Goal: Information Seeking & Learning: Learn about a topic

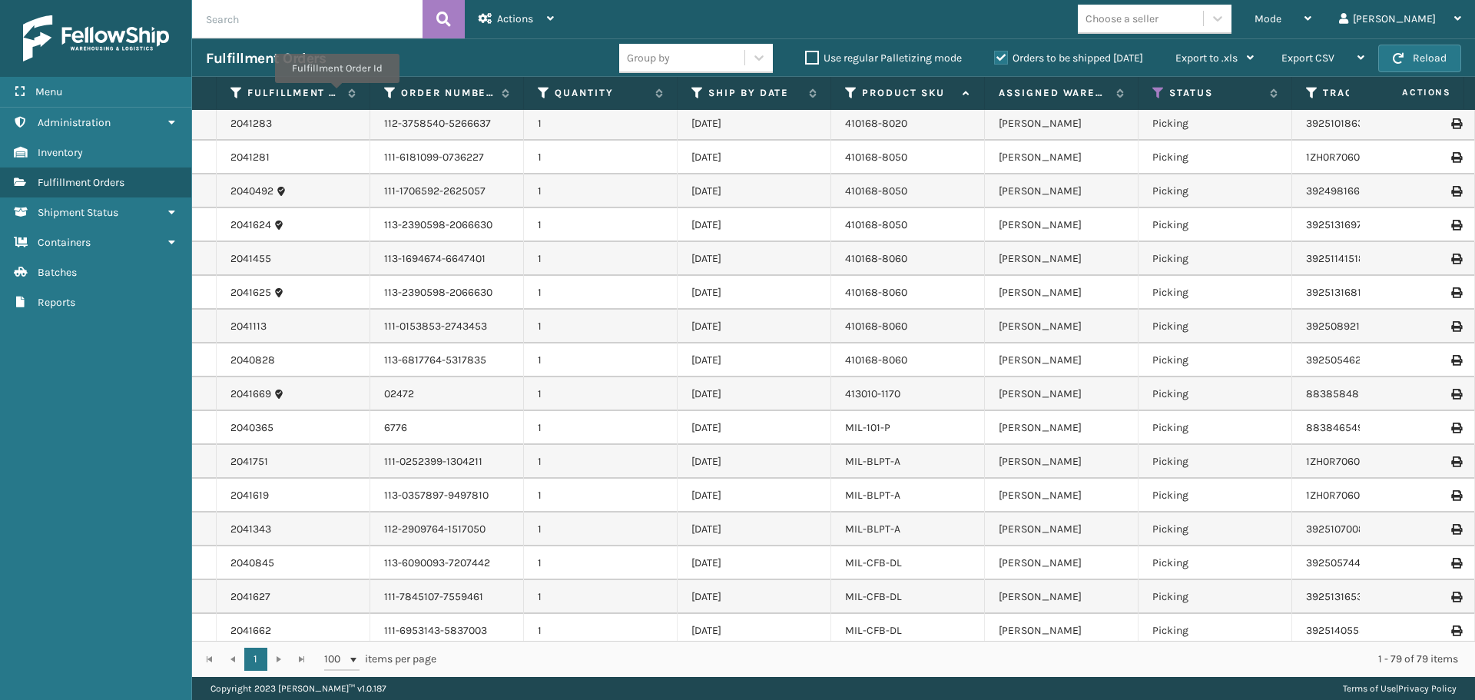
click at [608, 420] on td "1" at bounding box center [601, 428] width 154 height 34
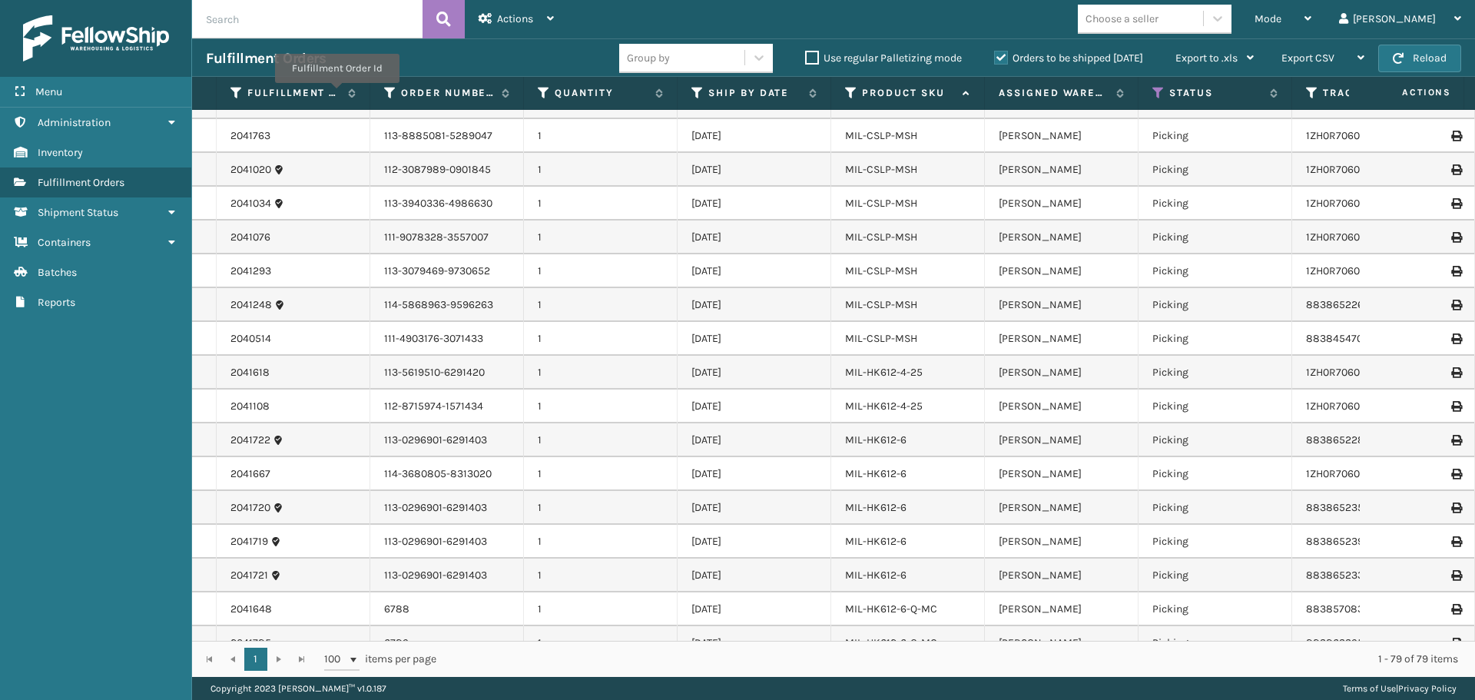
scroll to position [1690, 0]
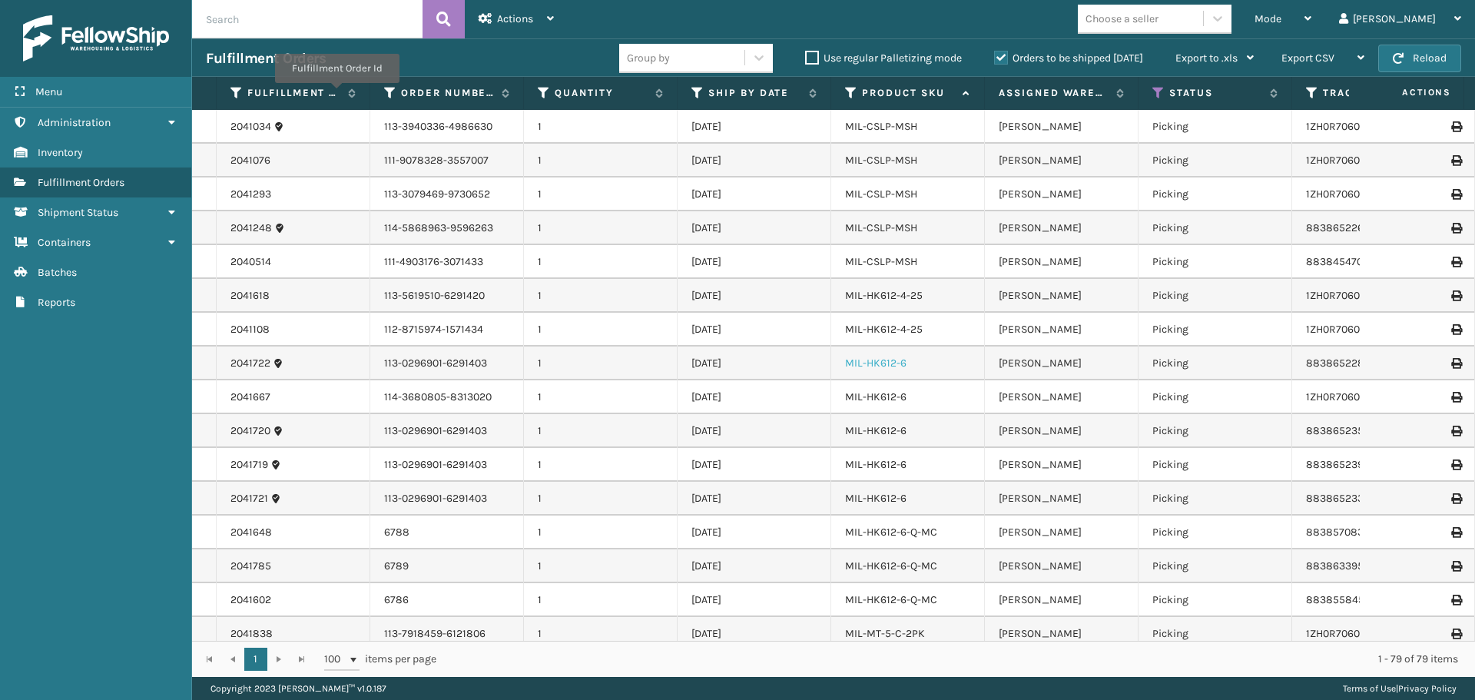
click at [884, 364] on link "MIL-HK612-6" at bounding box center [875, 362] width 61 height 13
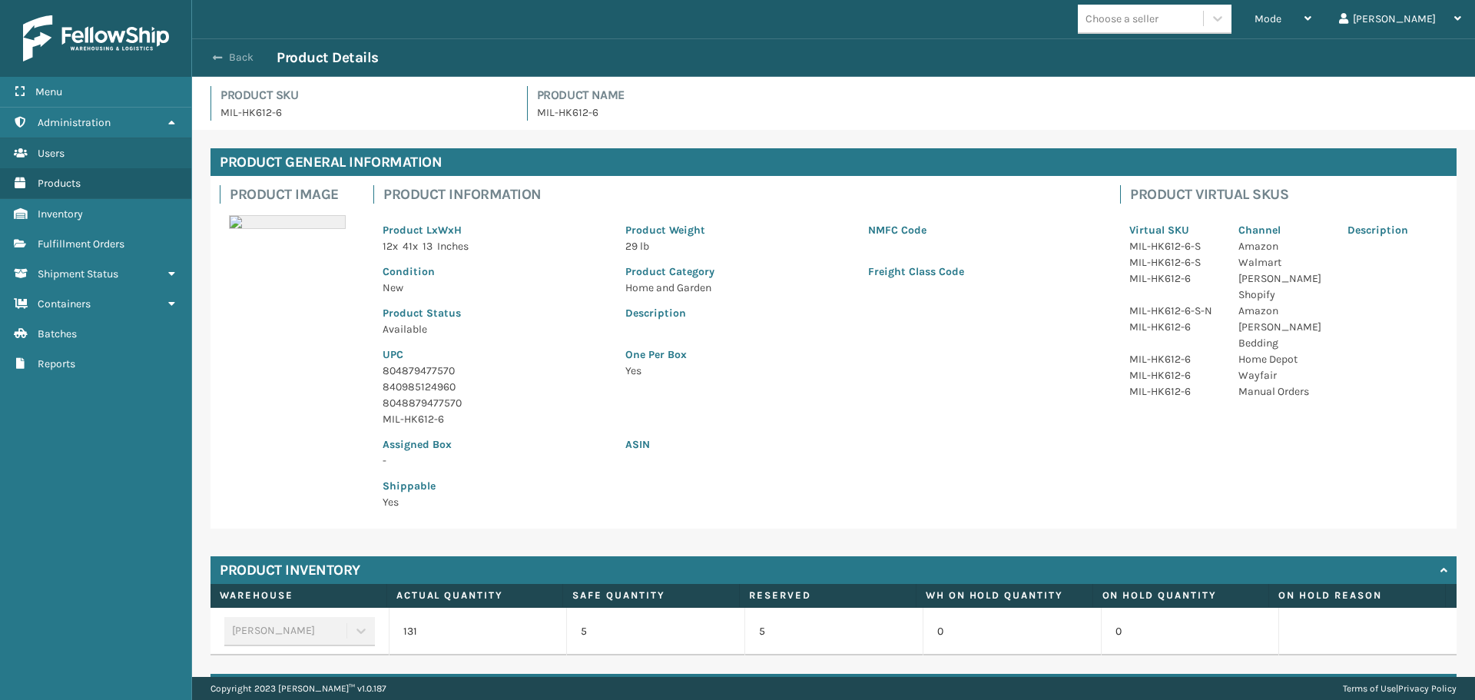
click at [216, 58] on span "button" at bounding box center [217, 57] width 9 height 11
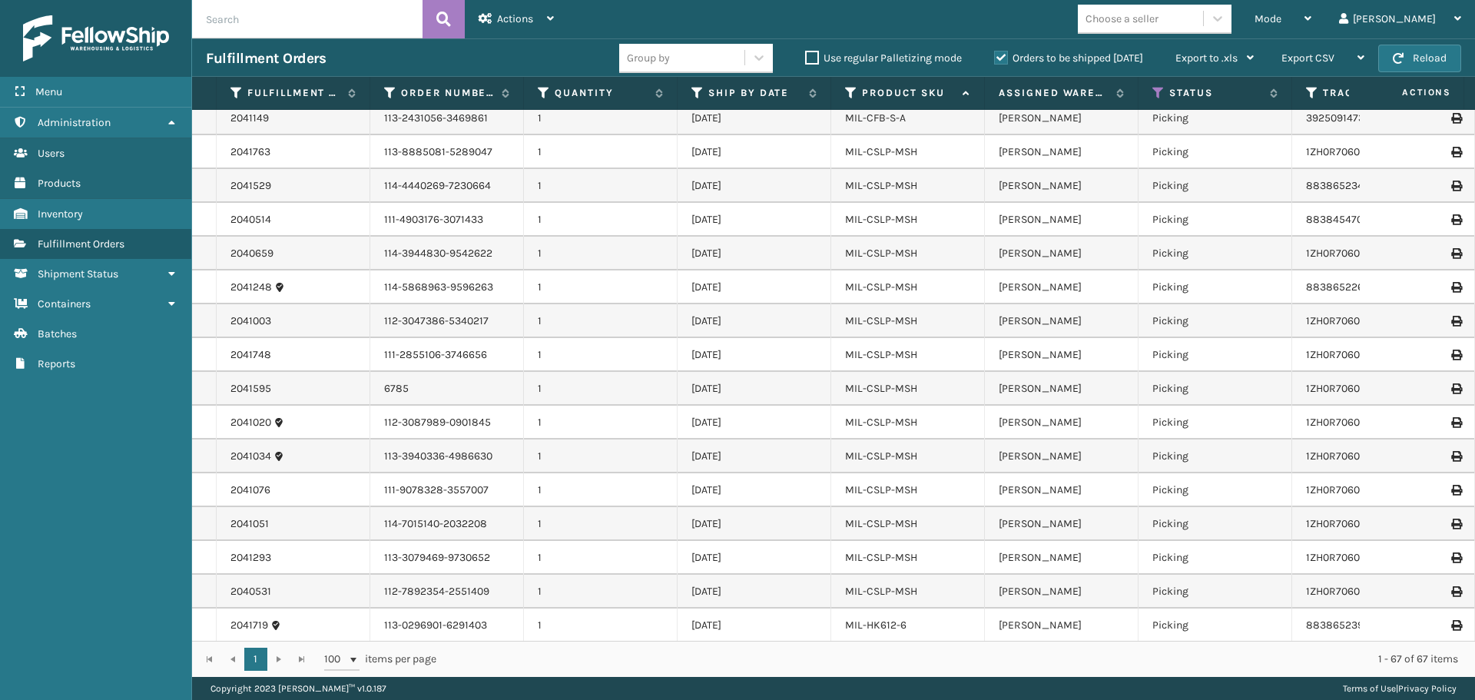
scroll to position [1208, 0]
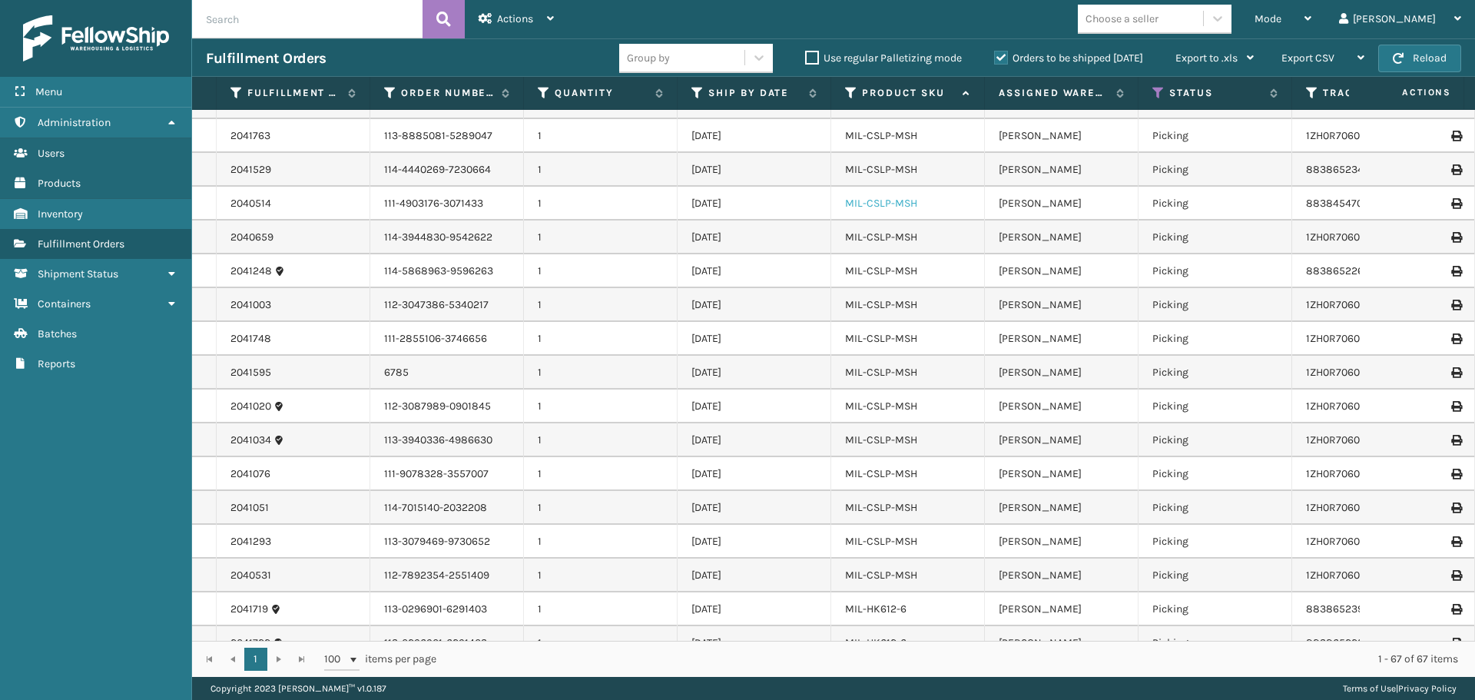
click at [886, 198] on link "MIL-CSLP-MSH" at bounding box center [881, 203] width 72 height 13
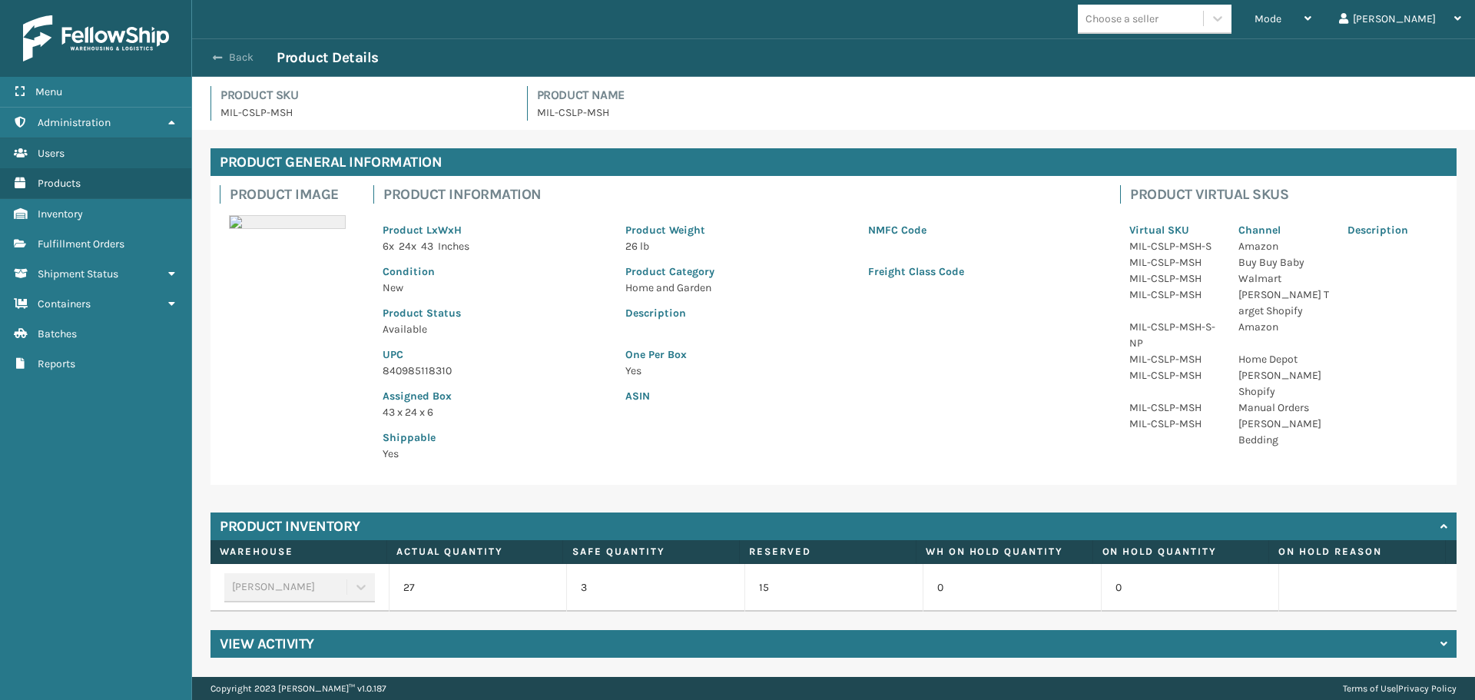
click at [220, 59] on span "button" at bounding box center [217, 57] width 9 height 11
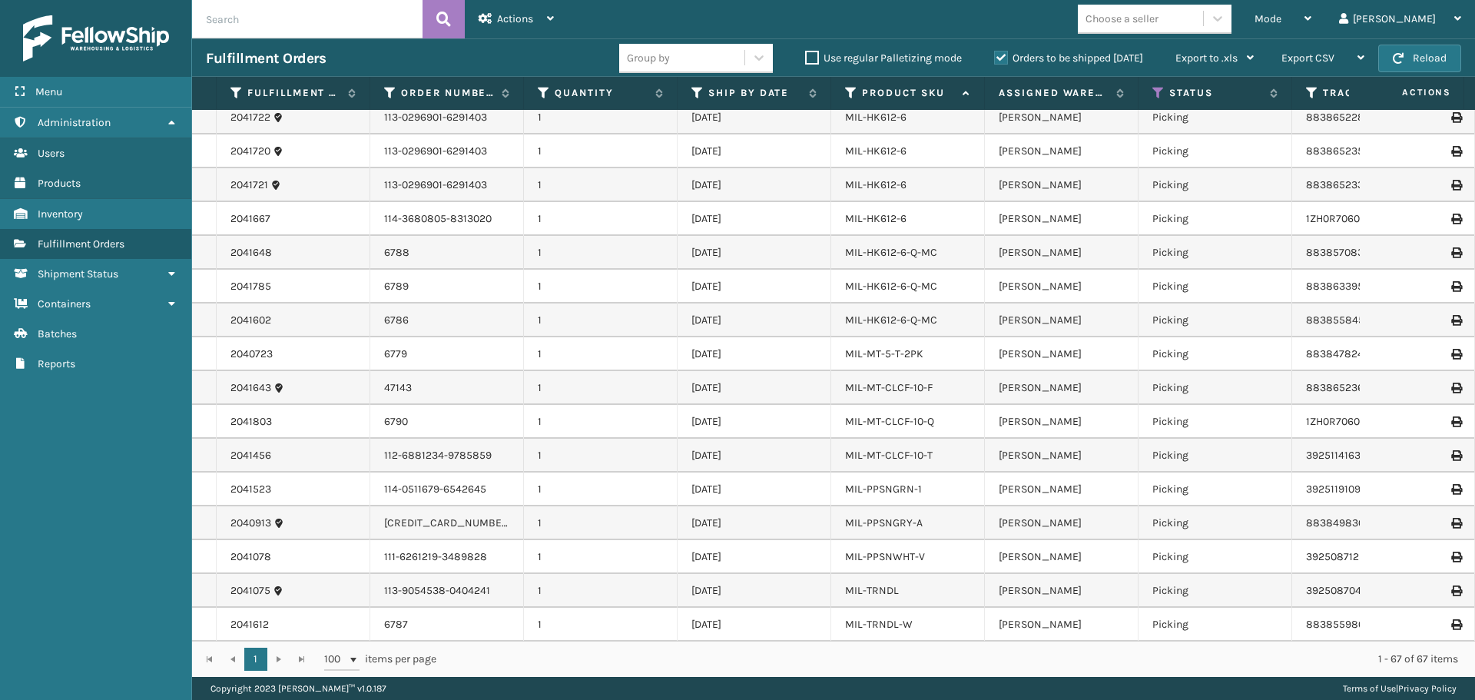
scroll to position [1745, 0]
click at [1161, 96] on icon at bounding box center [1158, 93] width 12 height 14
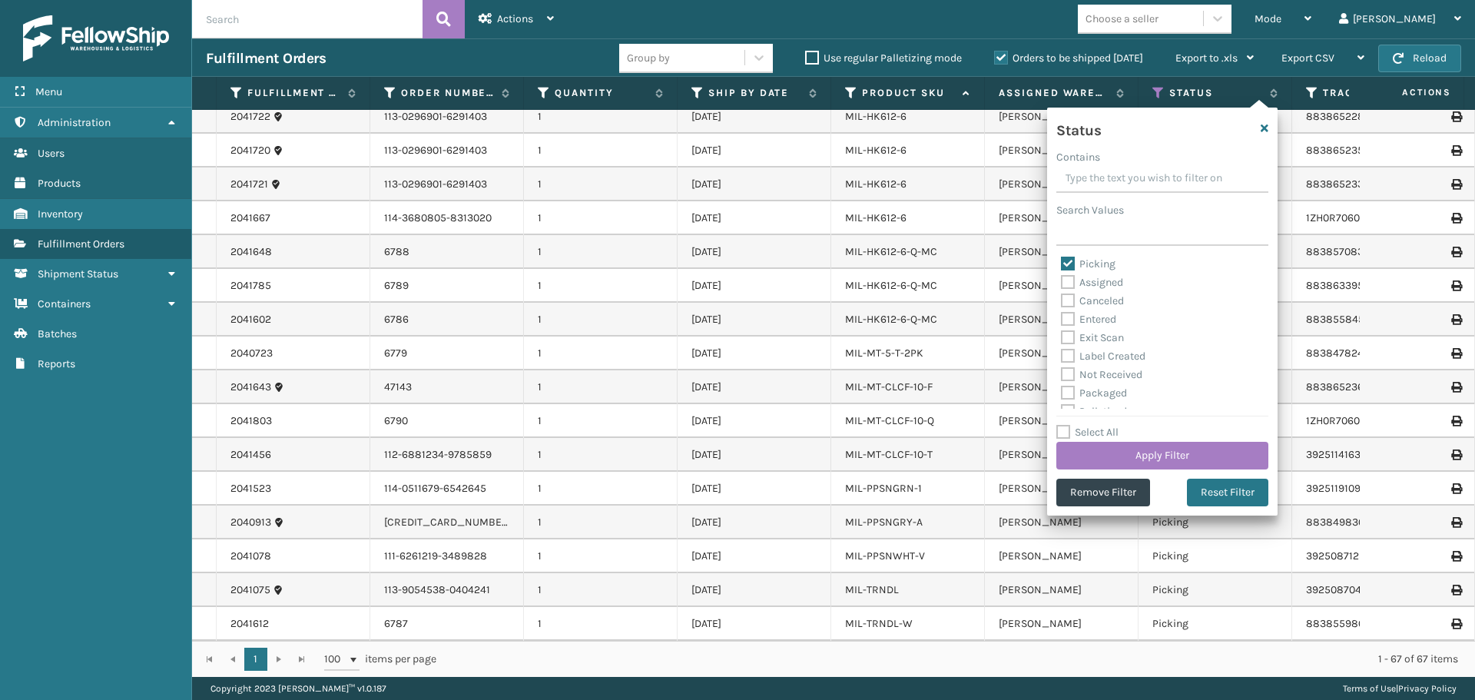
click at [1073, 261] on label "Picking" at bounding box center [1088, 263] width 55 height 13
click at [1062, 261] on input "Picking" at bounding box center [1061, 260] width 1 height 10
checkbox input "false"
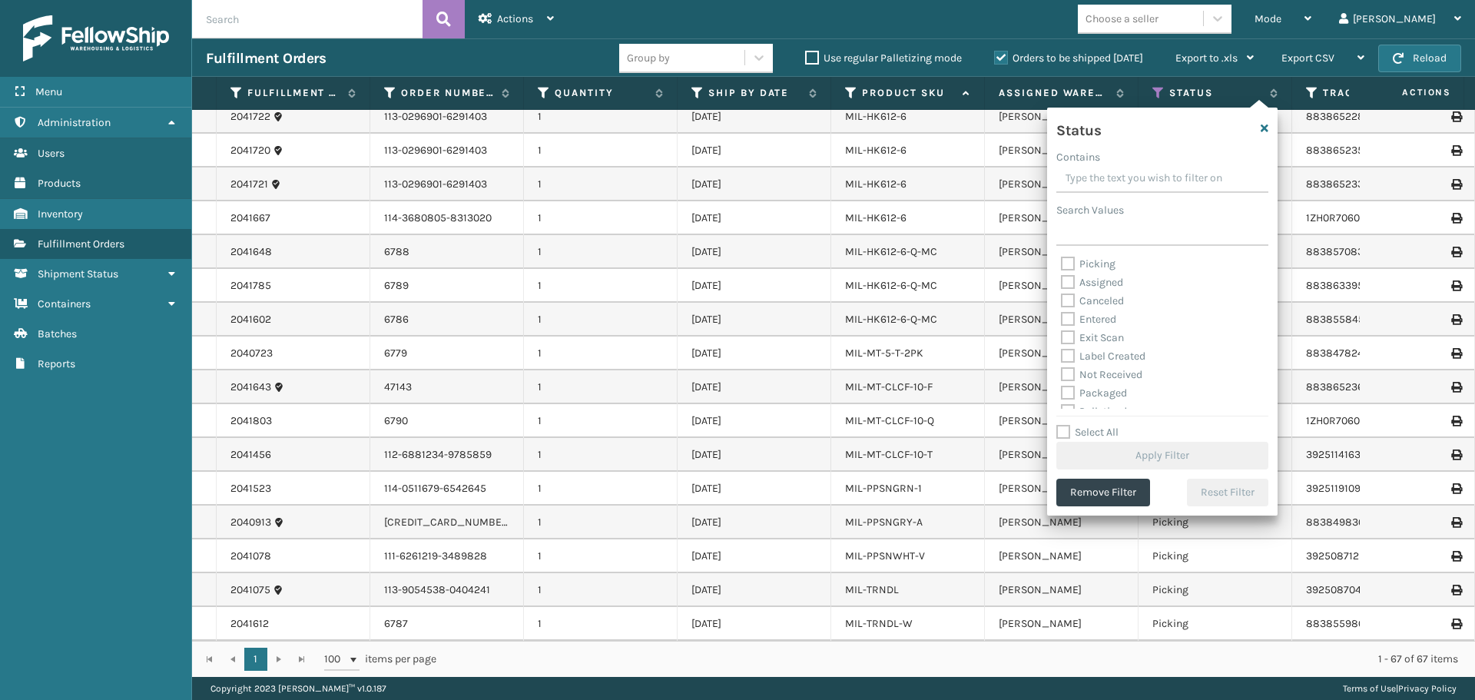
click at [1072, 283] on label "Assigned" at bounding box center [1092, 282] width 62 height 13
click at [1062, 283] on input "Assigned" at bounding box center [1061, 278] width 1 height 10
checkbox input "true"
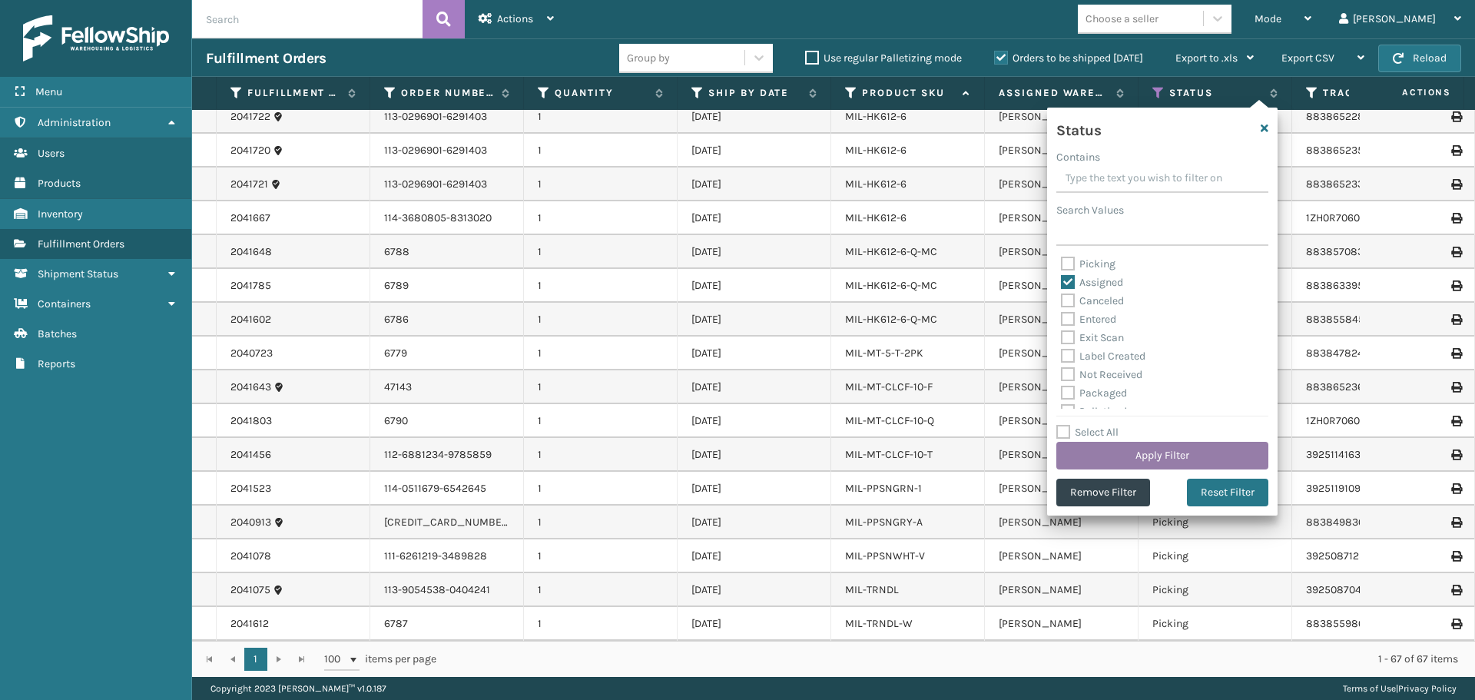
click at [1179, 442] on button "Apply Filter" at bounding box center [1162, 456] width 212 height 28
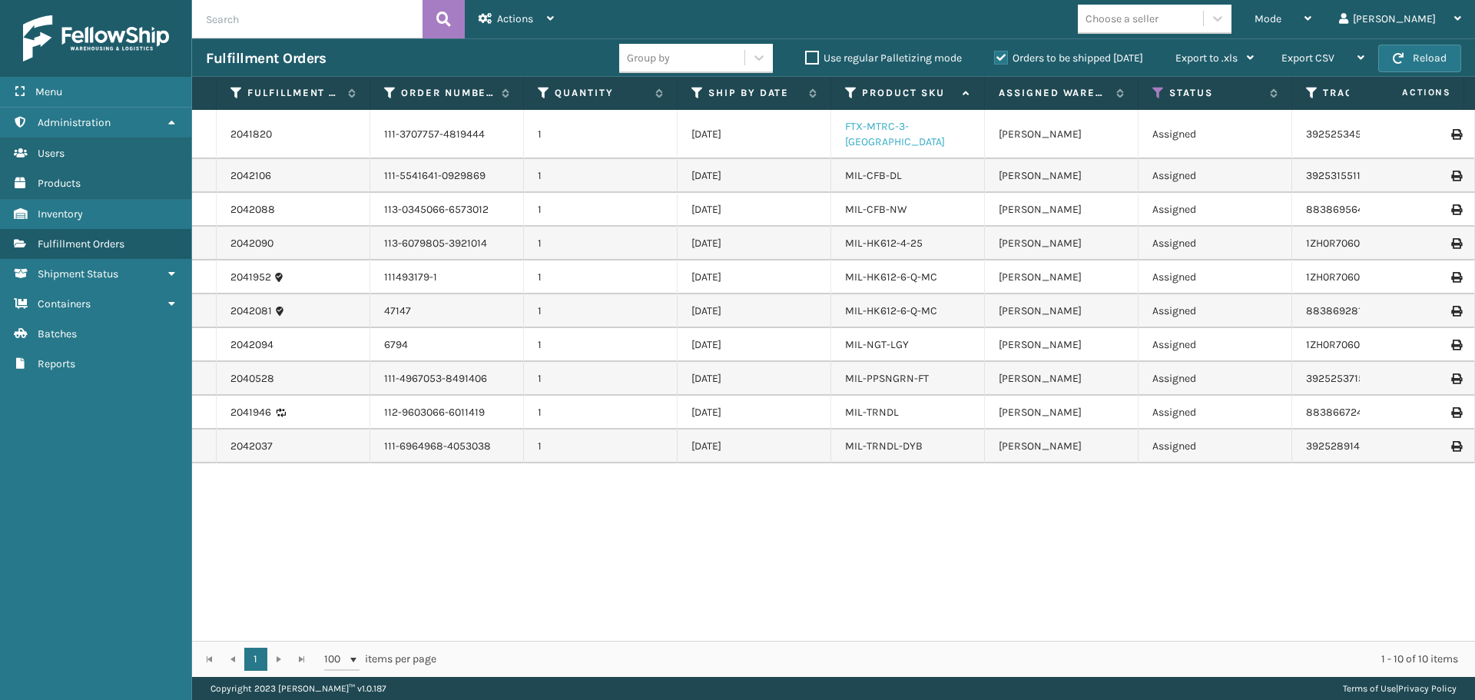
click at [925, 128] on link "FTX-MTRC-3-[GEOGRAPHIC_DATA]" at bounding box center [895, 134] width 100 height 28
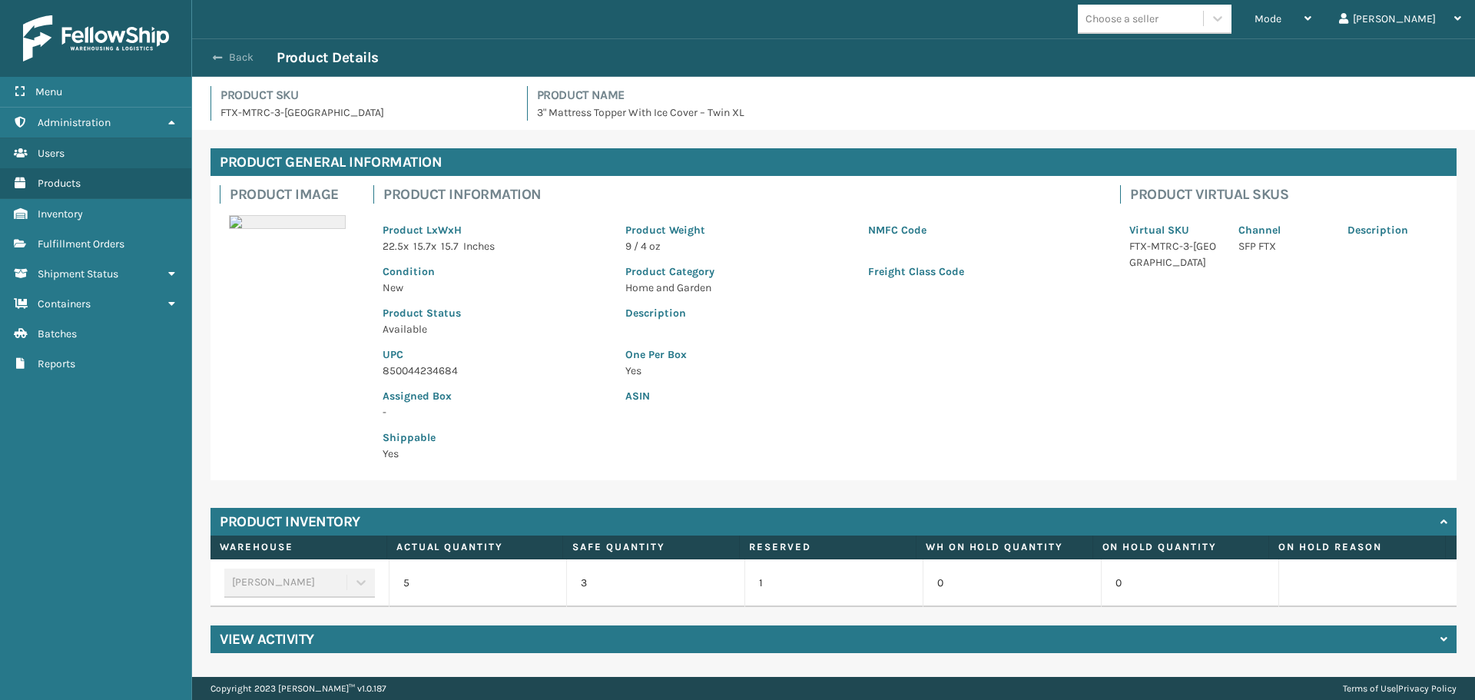
click at [221, 51] on button "Back" at bounding box center [241, 58] width 71 height 14
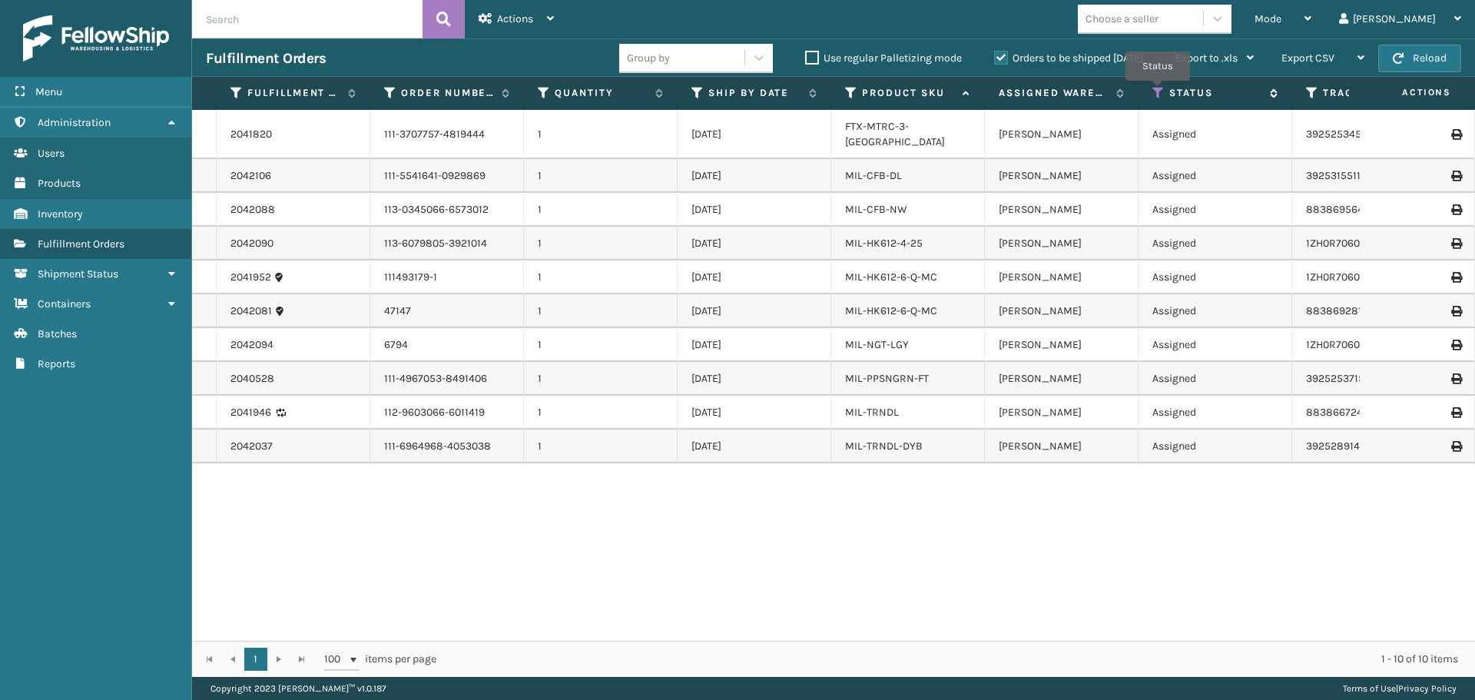
click at [1158, 91] on icon at bounding box center [1158, 93] width 12 height 14
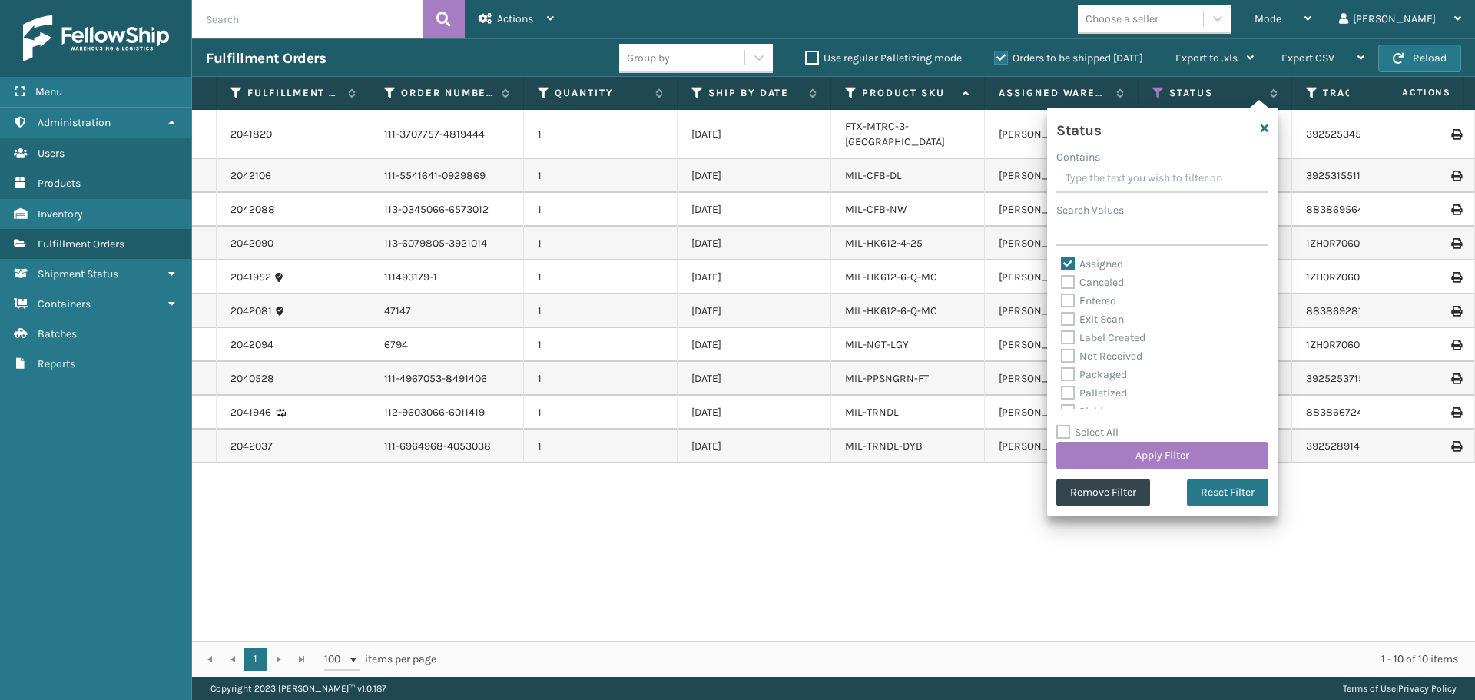
click at [1062, 268] on label "Assigned" at bounding box center [1092, 263] width 62 height 13
click at [1062, 265] on input "Assigned" at bounding box center [1061, 260] width 1 height 10
checkbox input "false"
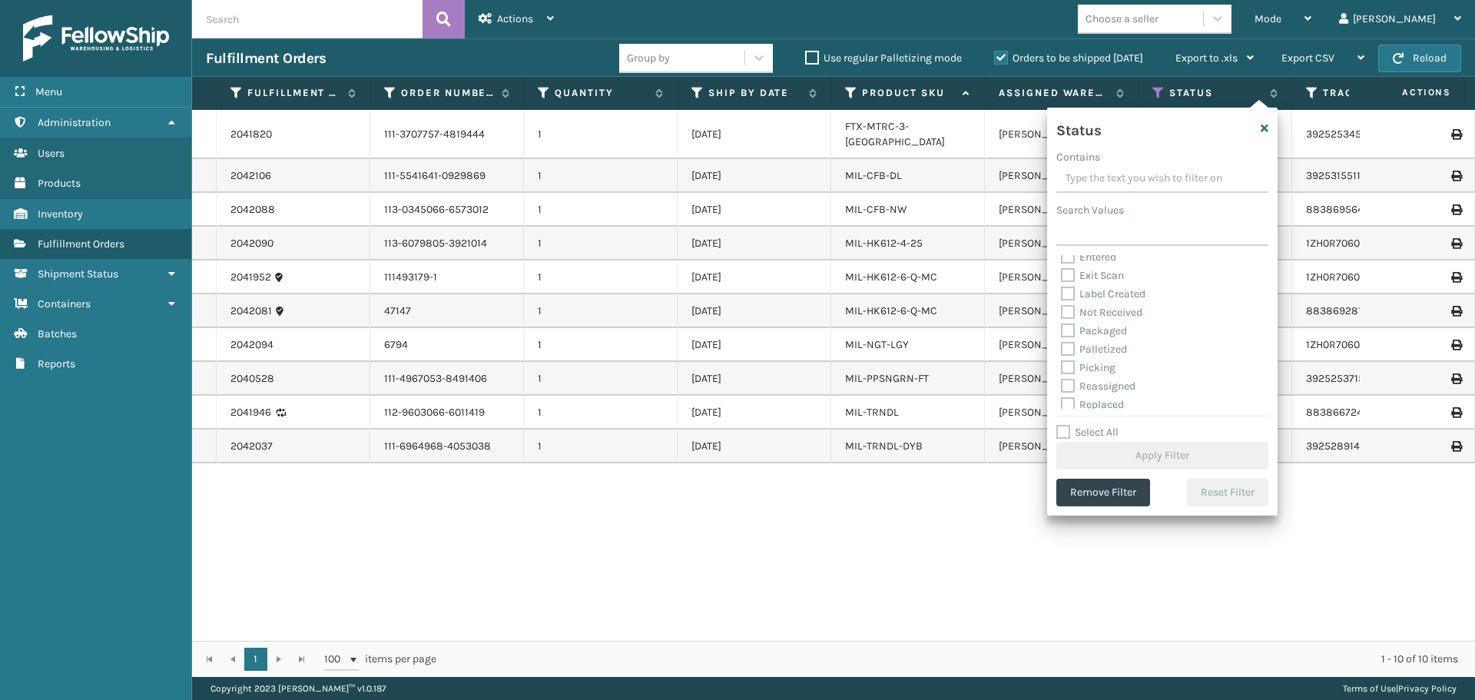
scroll to position [86, 0]
click at [1069, 330] on label "Picking" at bounding box center [1088, 325] width 55 height 13
click at [1062, 326] on input "Picking" at bounding box center [1061, 321] width 1 height 10
checkbox input "true"
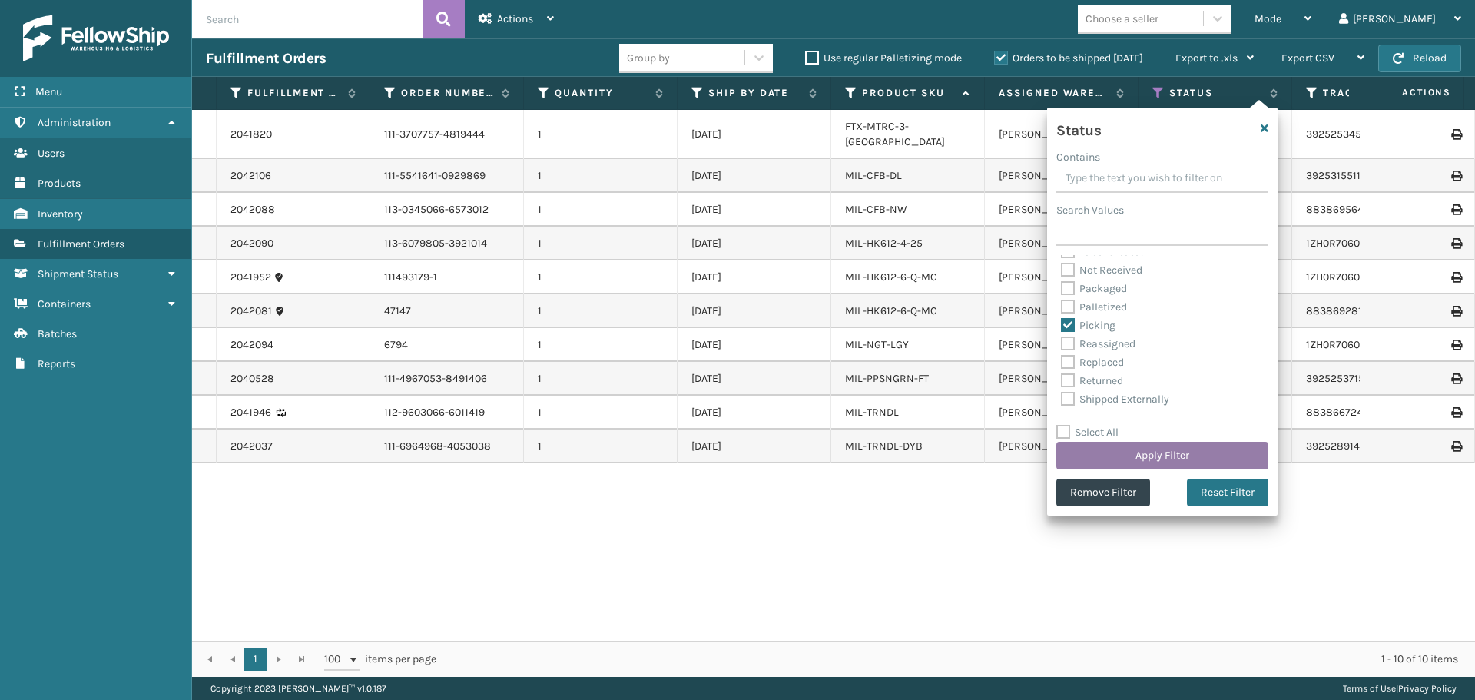
click at [1129, 452] on button "Apply Filter" at bounding box center [1162, 456] width 212 height 28
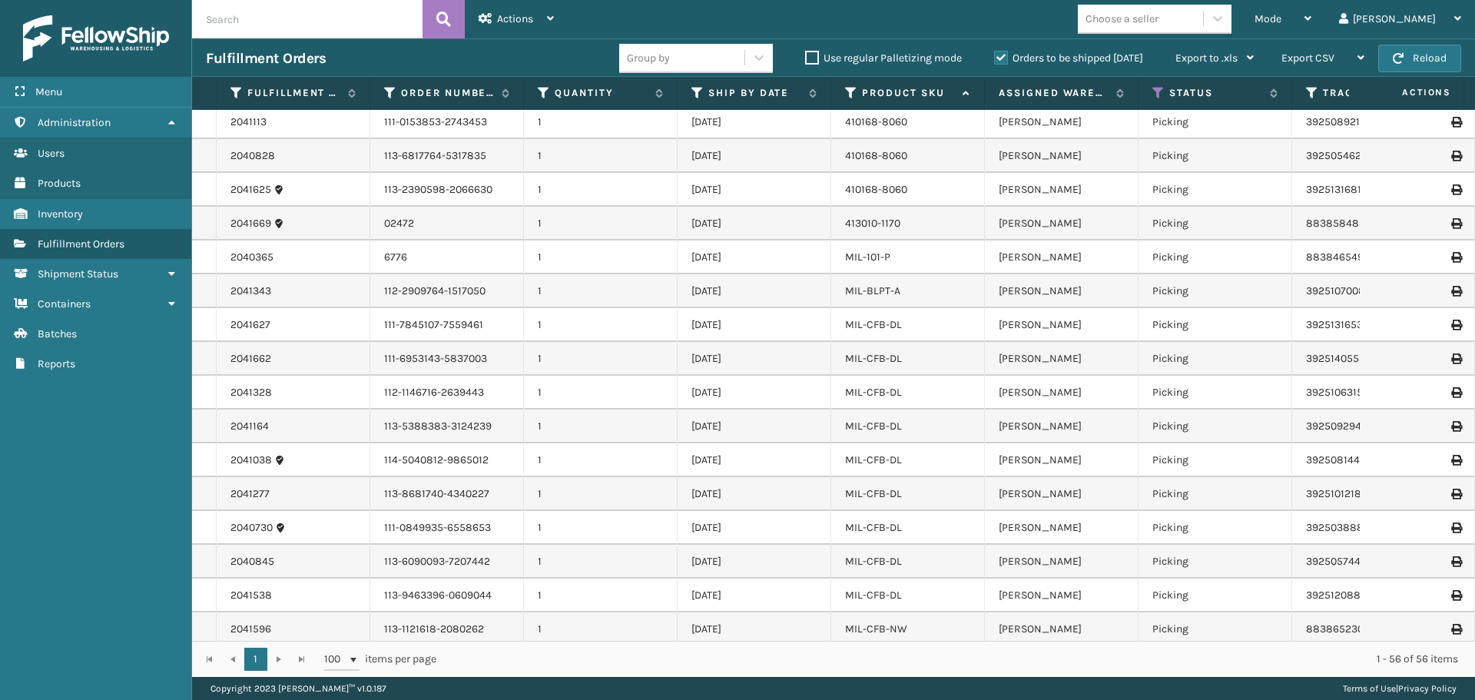
scroll to position [461, 0]
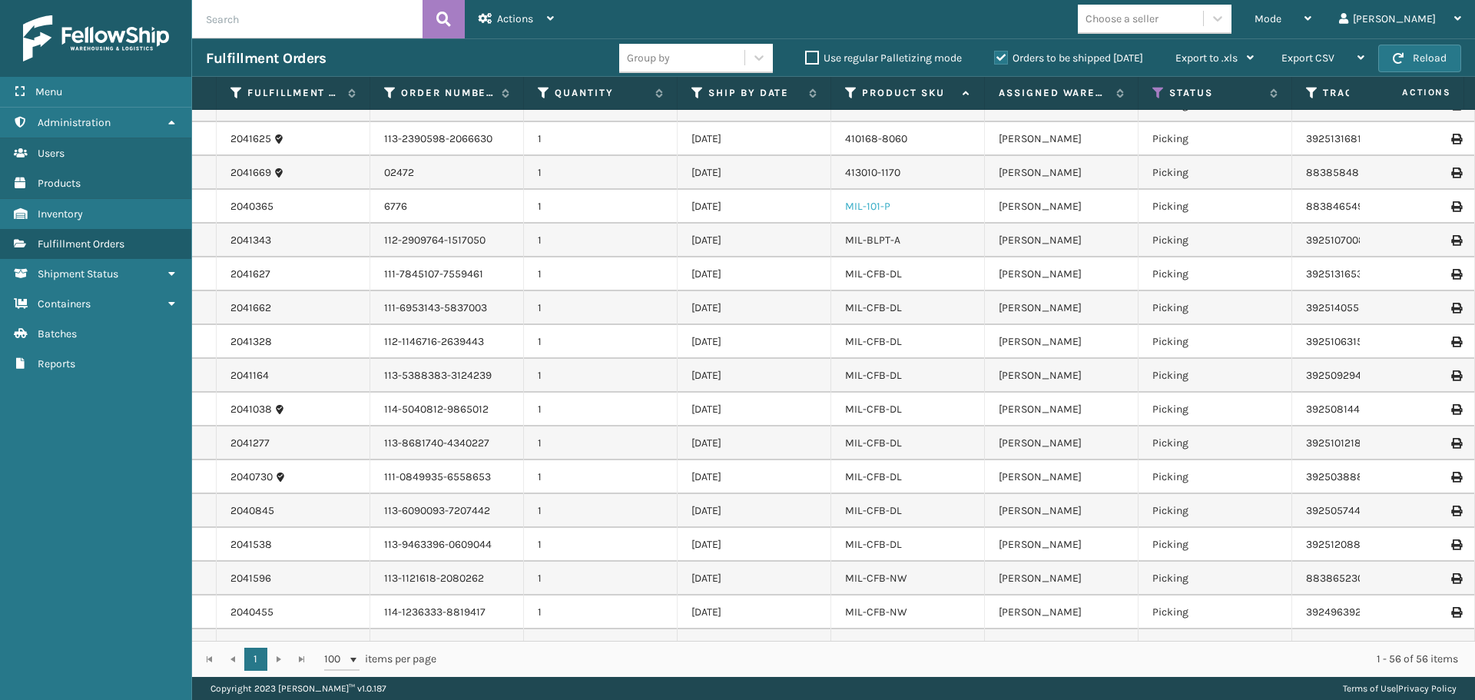
click at [862, 204] on link "MIL-101-P" at bounding box center [867, 206] width 45 height 13
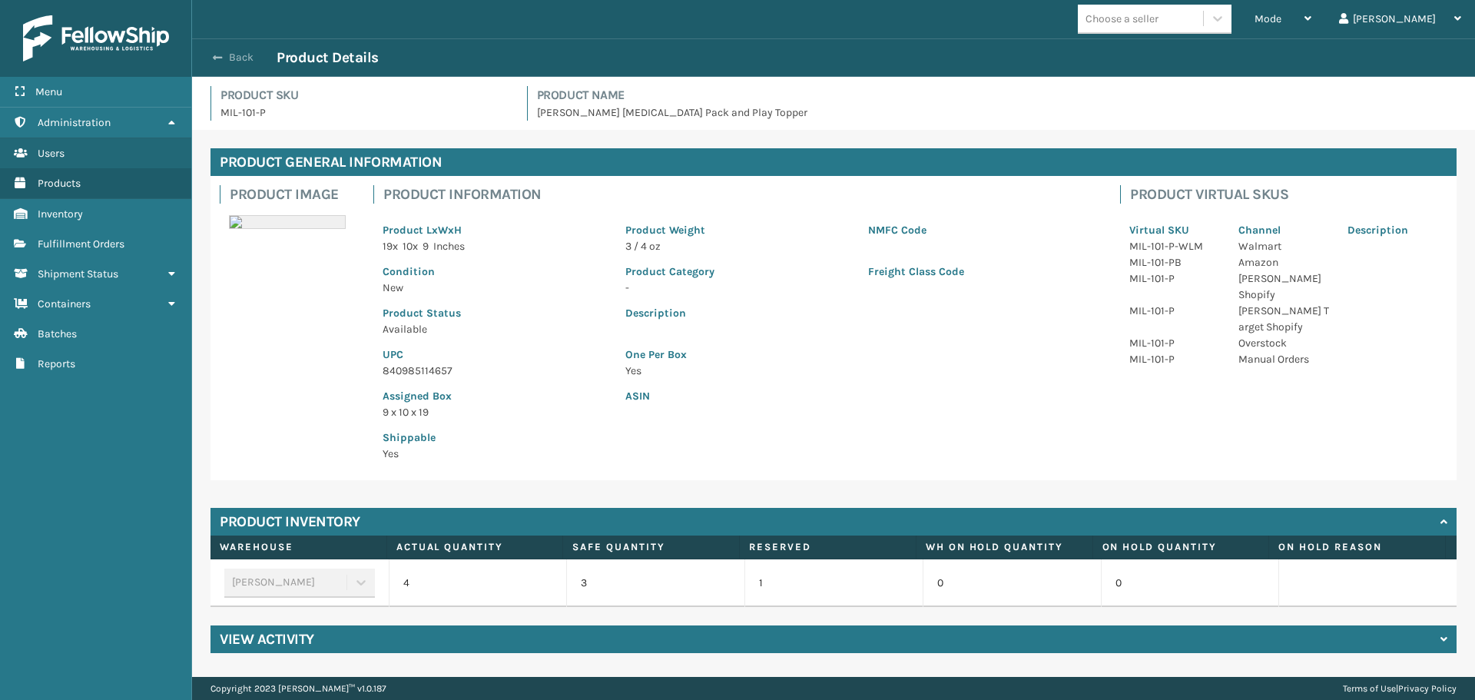
click at [220, 52] on span "button" at bounding box center [217, 57] width 9 height 11
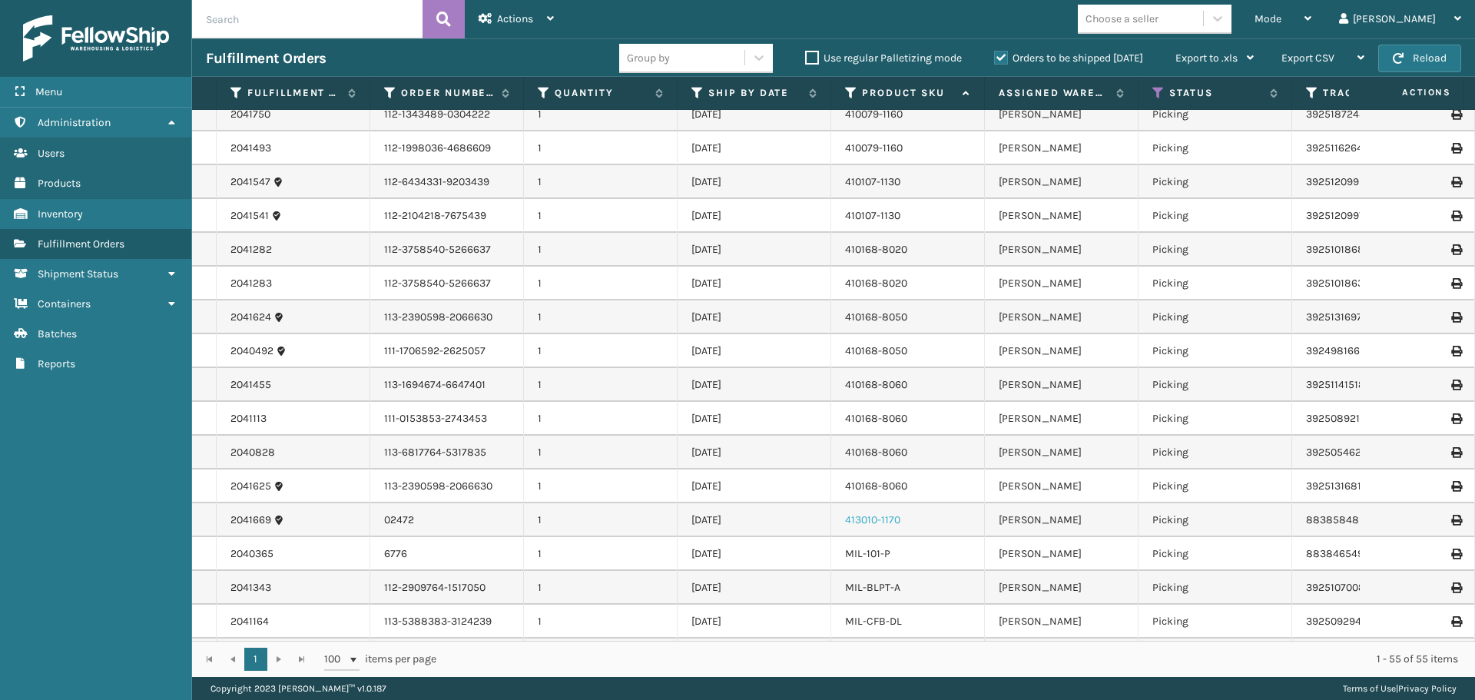
scroll to position [154, 0]
